Goal: Information Seeking & Learning: Check status

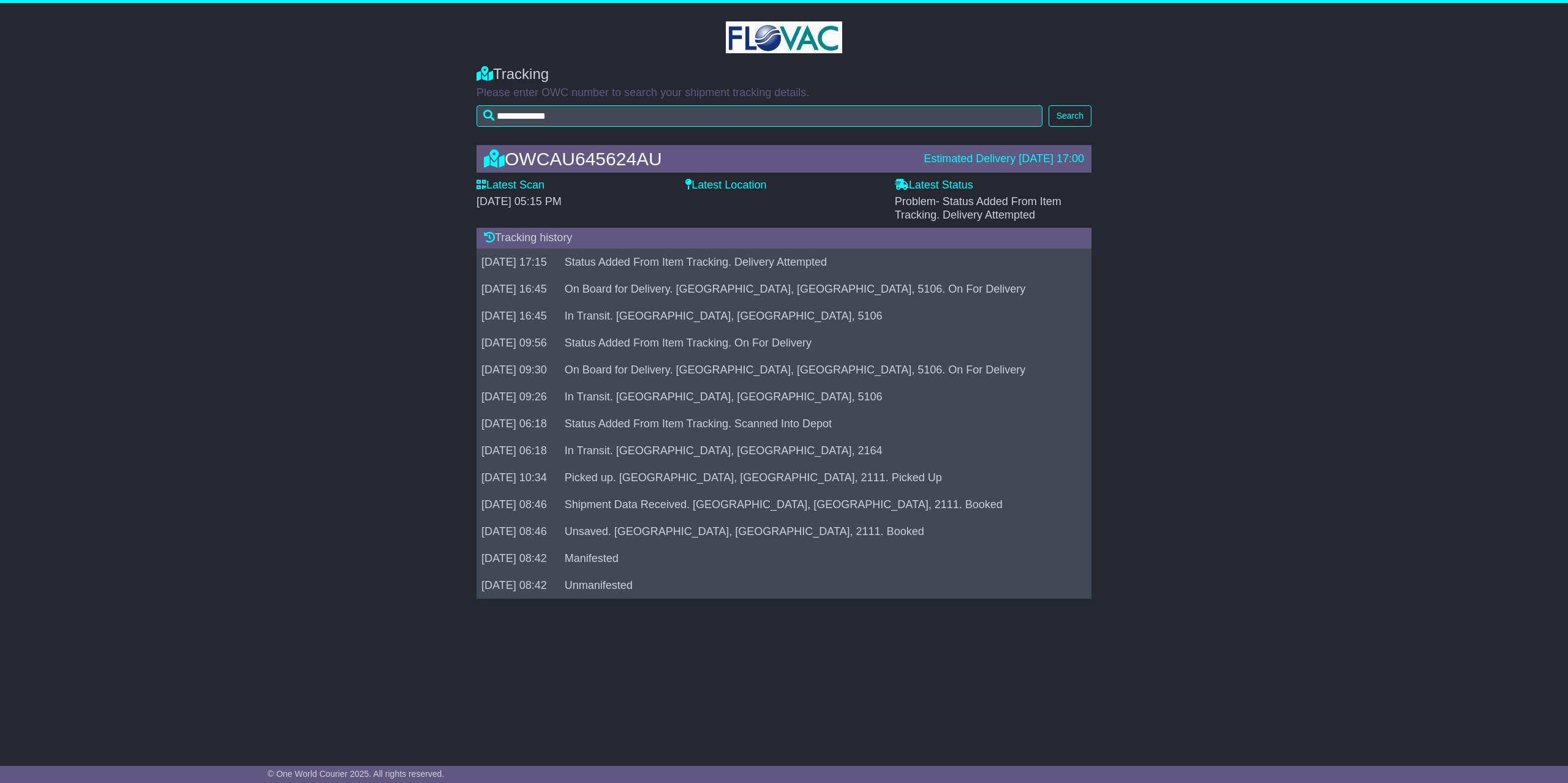
click at [768, 376] on td "On Board for Delivery. [GEOGRAPHIC_DATA], [GEOGRAPHIC_DATA], 5106. On For Deliv…" at bounding box center [820, 370] width 520 height 27
click at [712, 178] on div "OWCAU645624AU Estimated Delivery [DATE] 17:00 Latest Scan [DATE] 05:15 PM Lates…" at bounding box center [784, 375] width 627 height 485
click at [687, 181] on icon at bounding box center [689, 184] width 6 height 11
click at [482, 182] on icon at bounding box center [481, 184] width 10 height 11
